Goal: Task Accomplishment & Management: Use online tool/utility

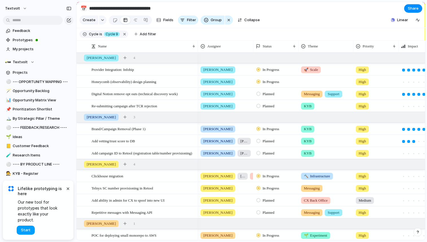
click at [33, 227] on button "Start" at bounding box center [26, 229] width 18 height 9
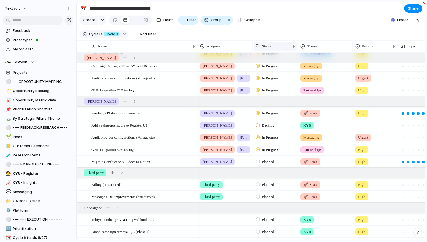
scroll to position [273, 0]
